Goal: Navigation & Orientation: Find specific page/section

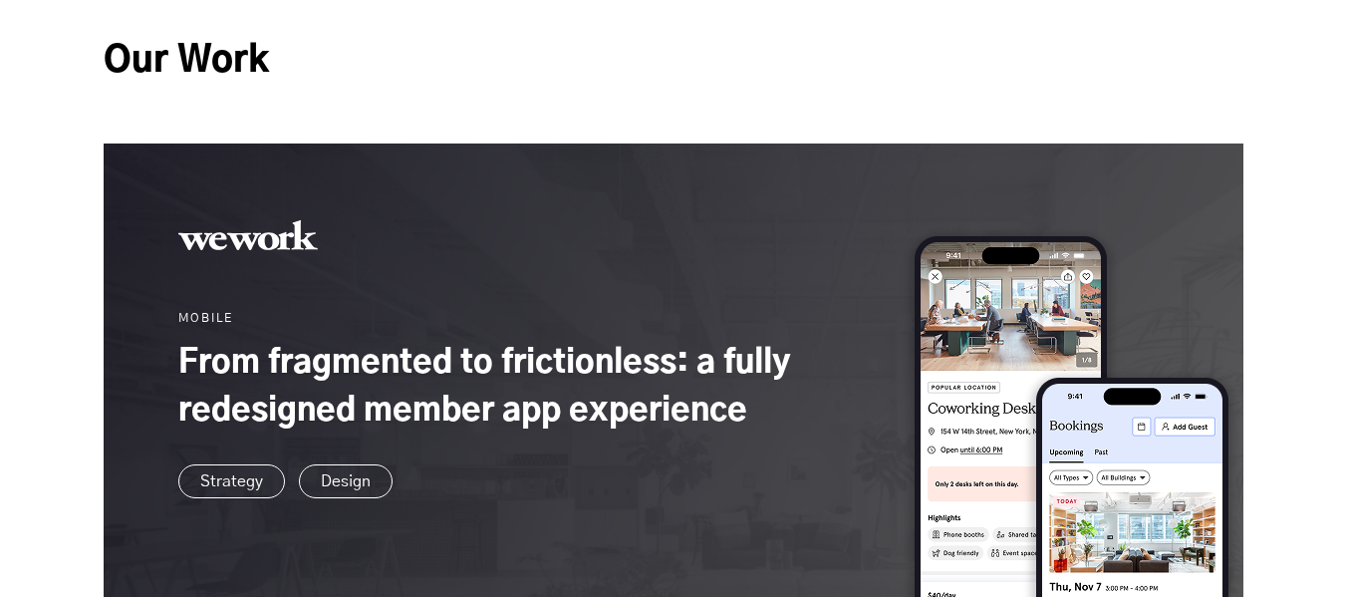
scroll to position [1299, 0]
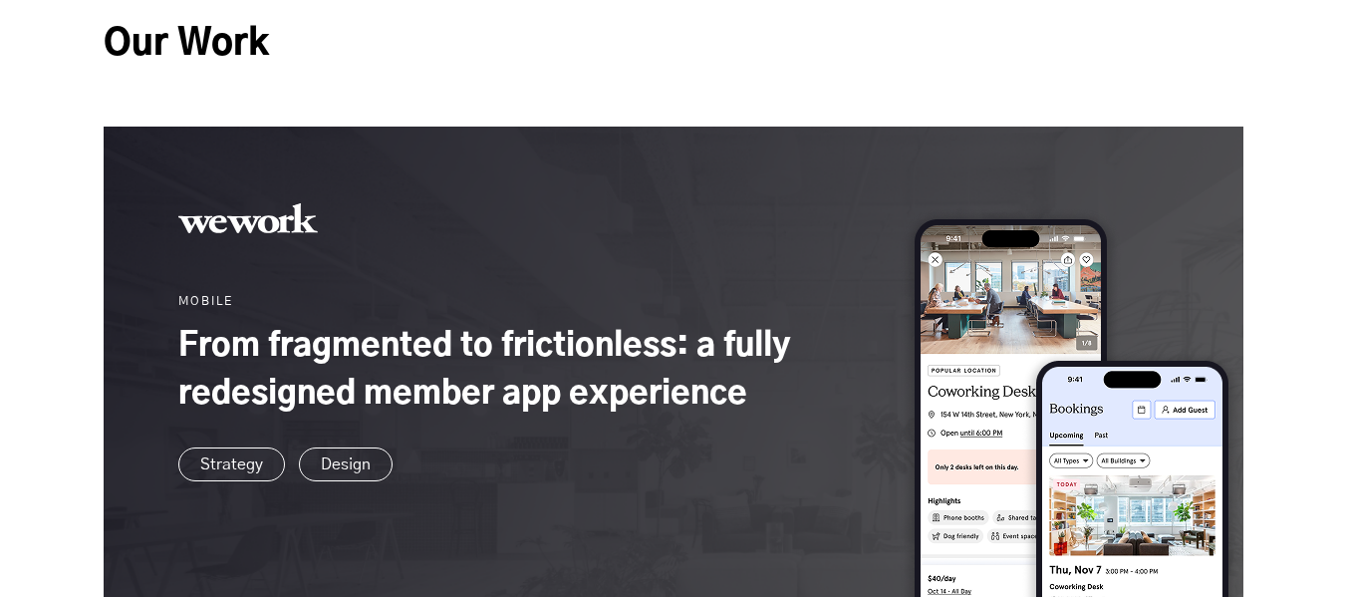
click at [1053, 311] on link at bounding box center [674, 467] width 1140 height 680
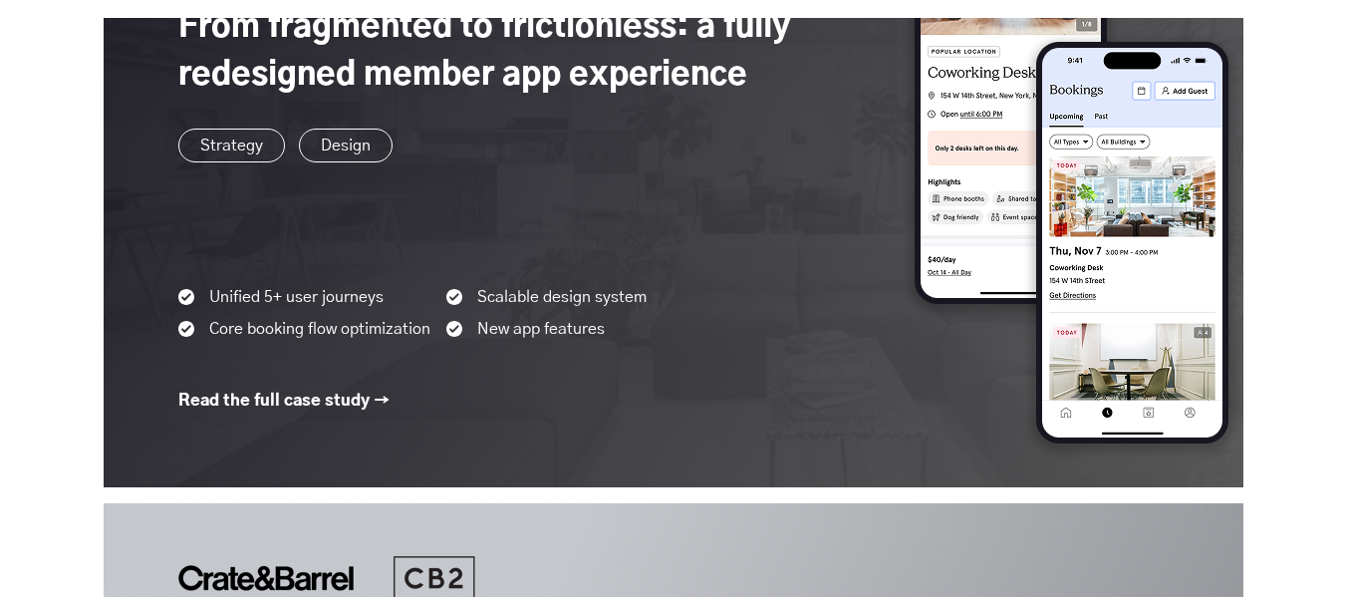
scroll to position [1631, 0]
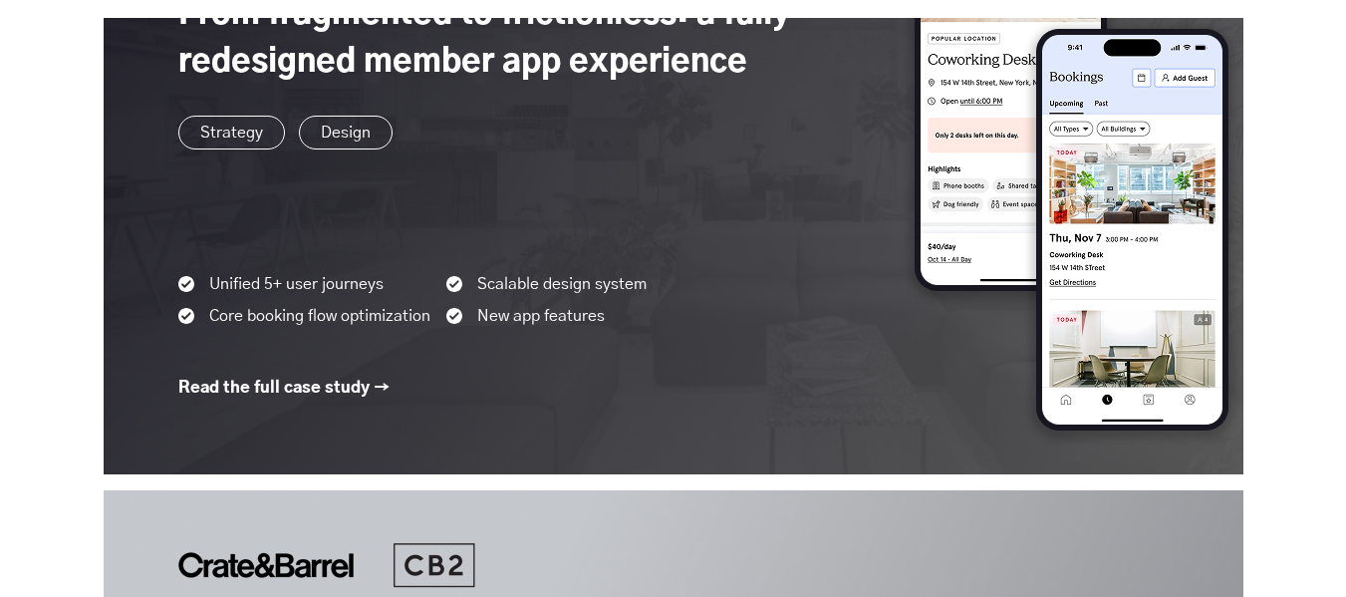
click at [537, 317] on link at bounding box center [674, 135] width 1140 height 680
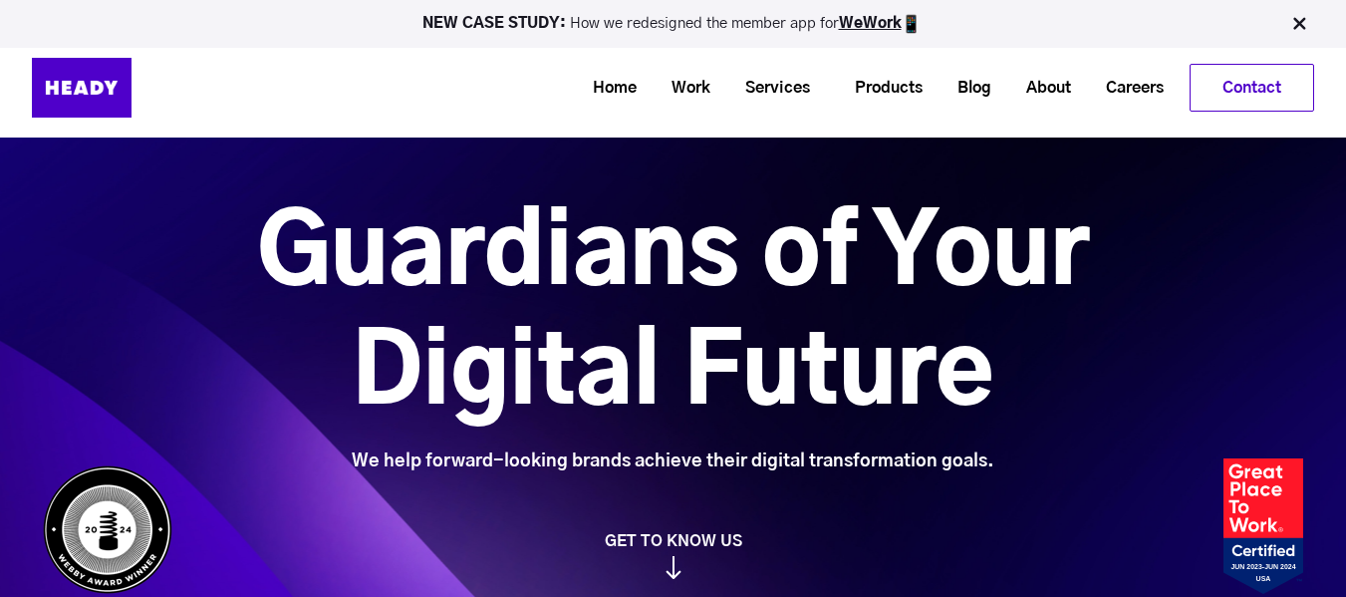
scroll to position [0, 0]
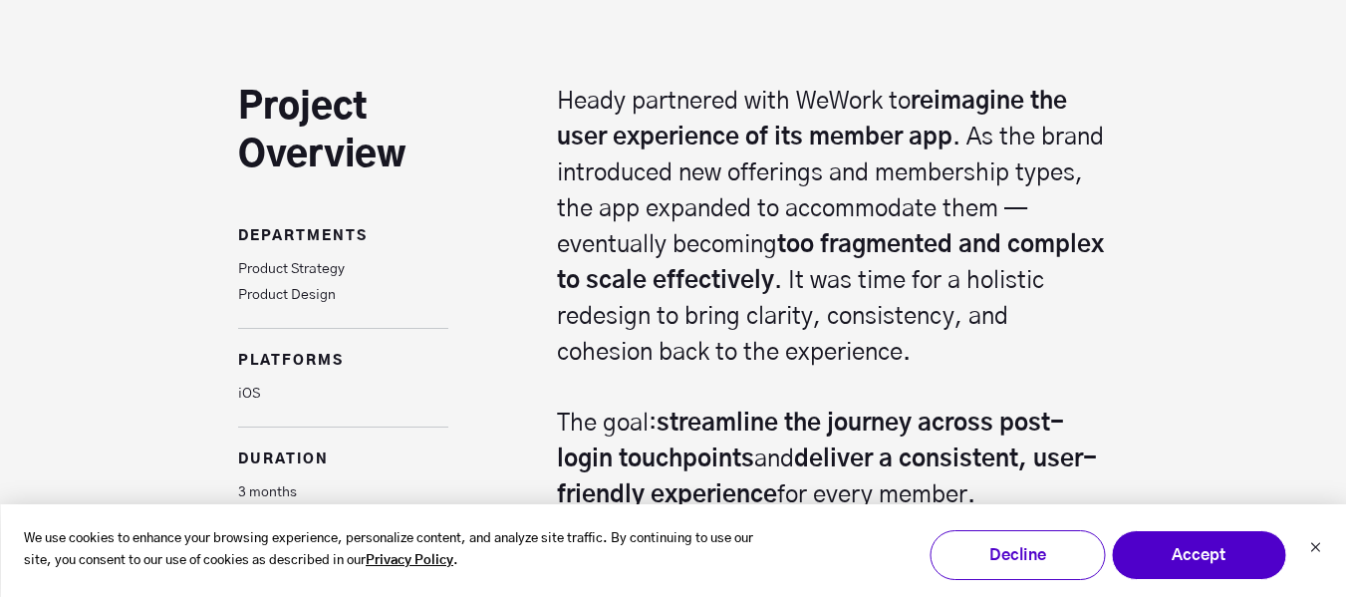
scroll to position [1395, 0]
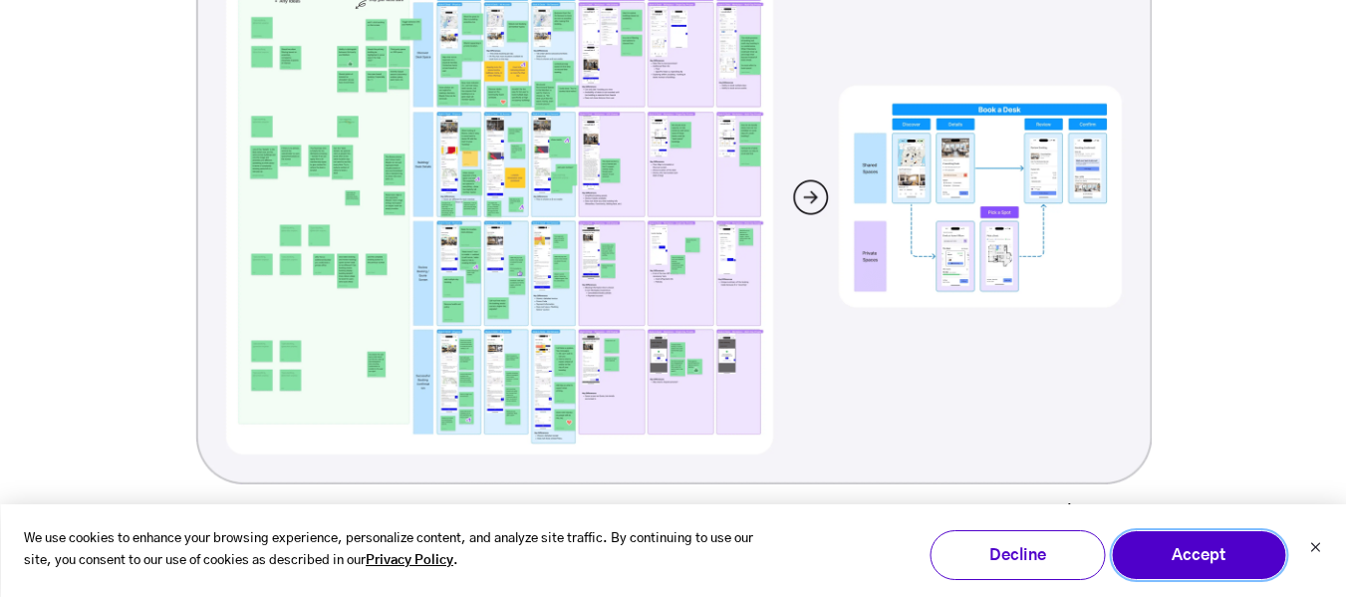
click at [1186, 560] on button "Accept" at bounding box center [1198, 555] width 175 height 50
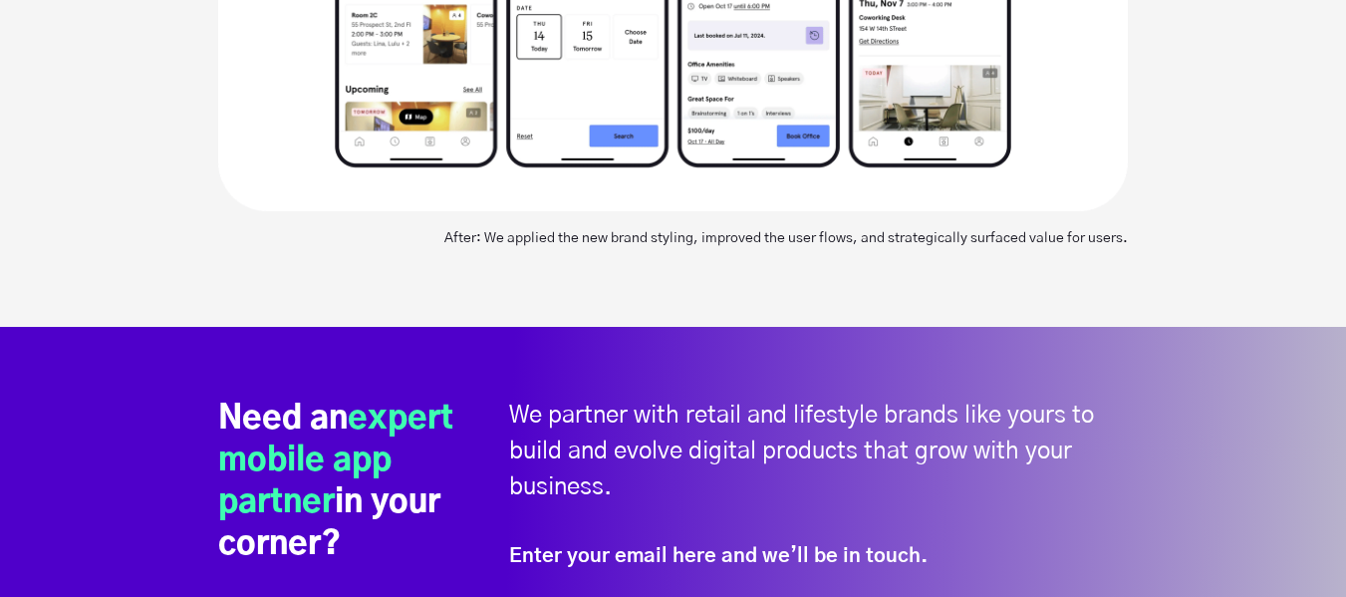
scroll to position [7307, 0]
